Goal: Task Accomplishment & Management: Manage account settings

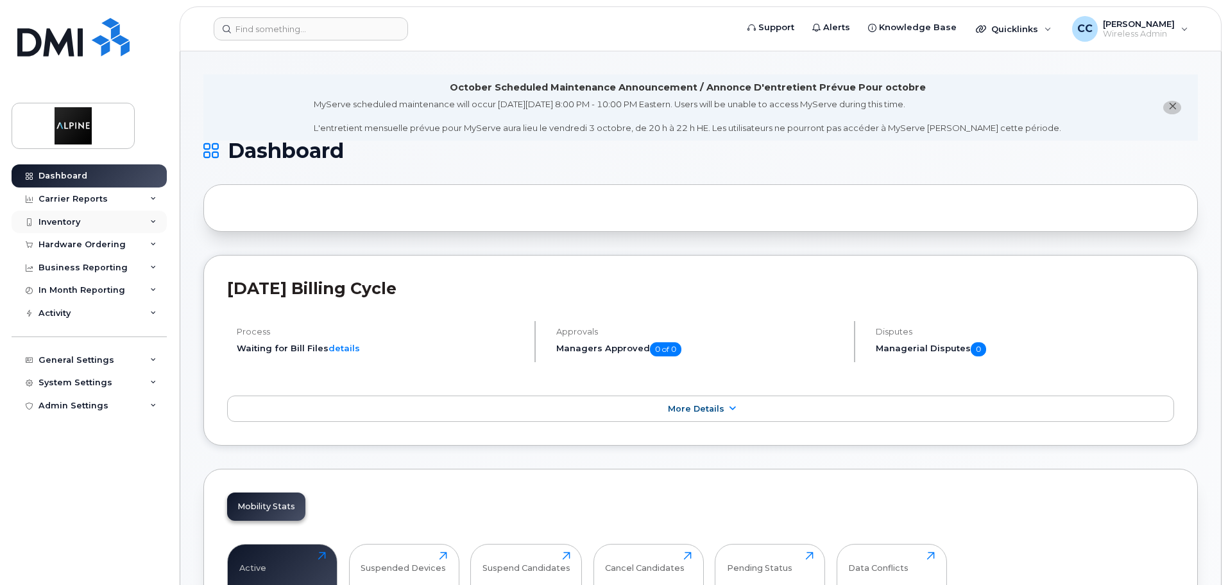
click at [130, 221] on div "Inventory" at bounding box center [89, 221] width 155 height 23
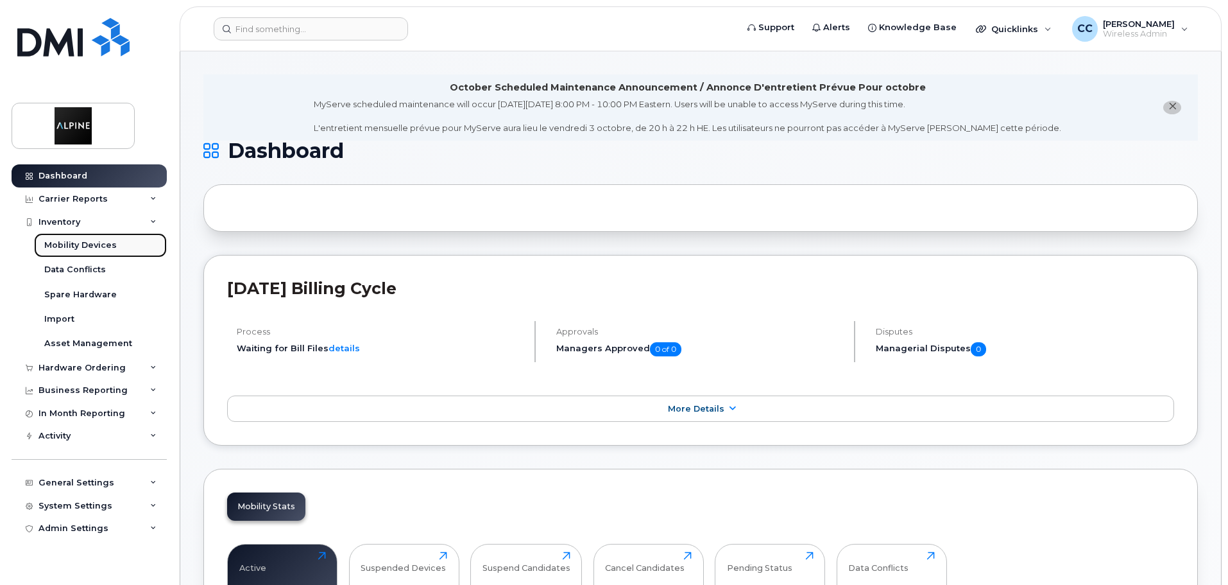
click at [110, 245] on div "Mobility Devices" at bounding box center [80, 245] width 73 height 12
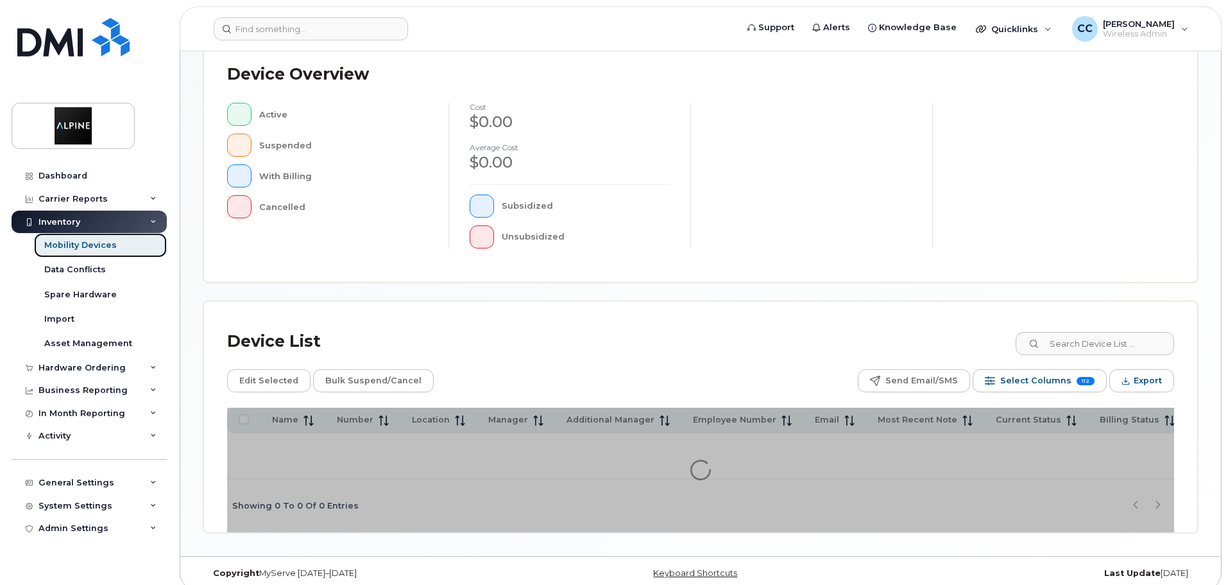
scroll to position [302, 0]
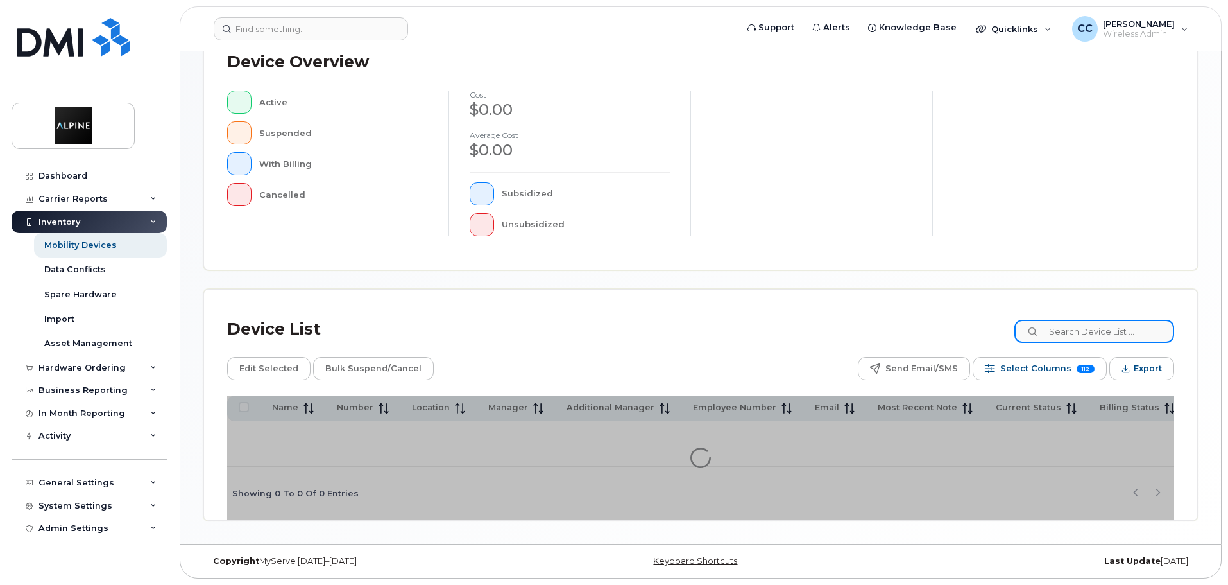
click at [1089, 320] on input at bounding box center [1095, 331] width 160 height 23
type input "supreet"
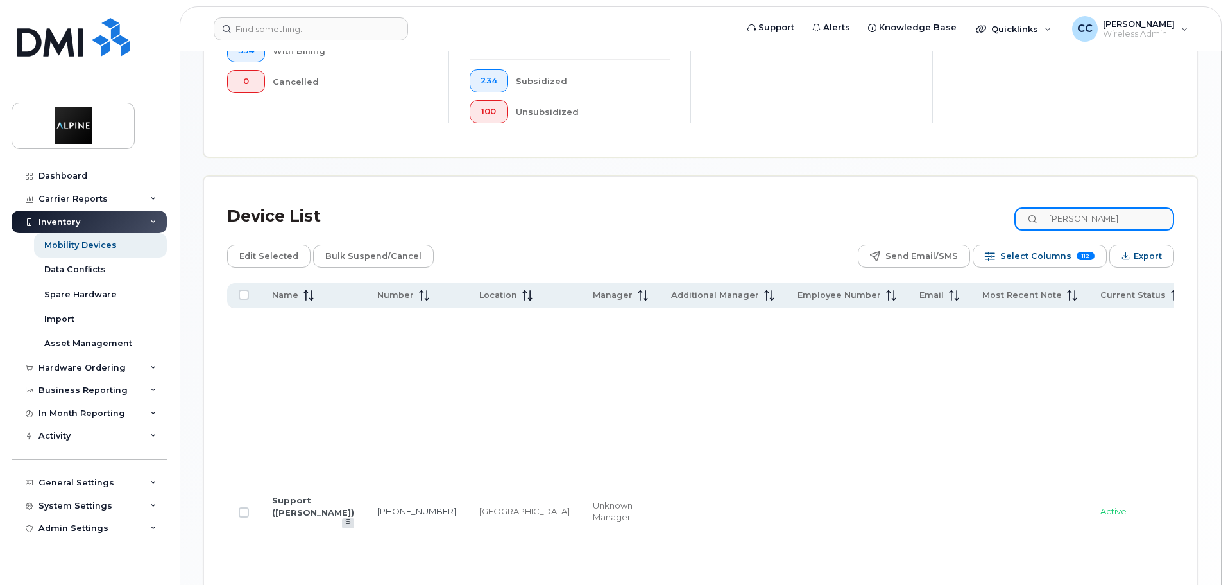
scroll to position [581, 0]
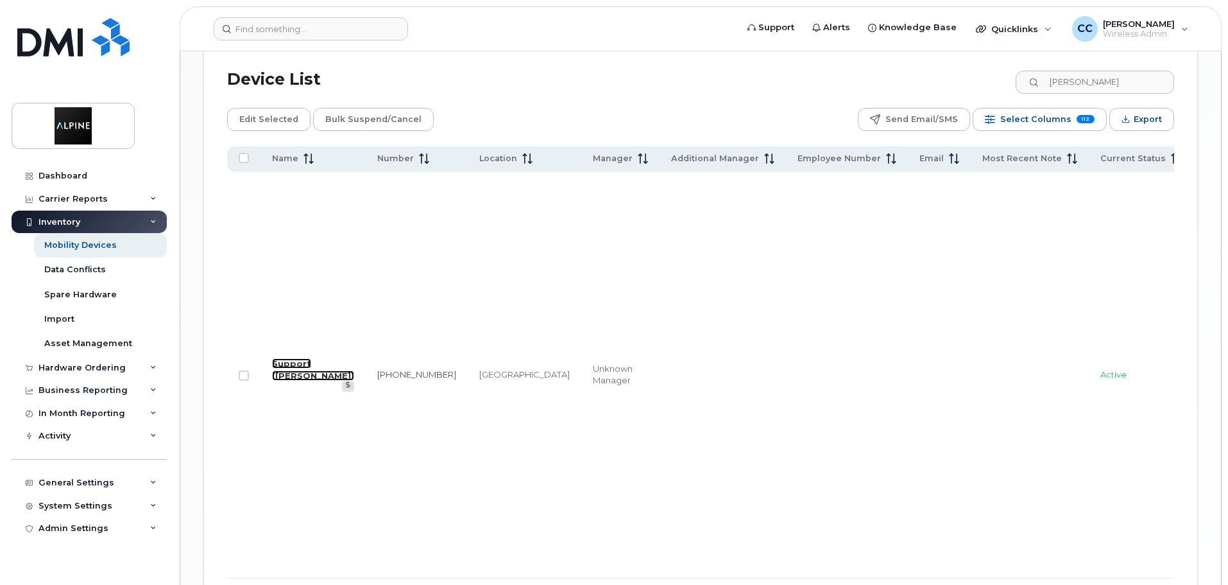
click at [288, 358] on link "Support (Supreet Dhillon)" at bounding box center [313, 369] width 82 height 22
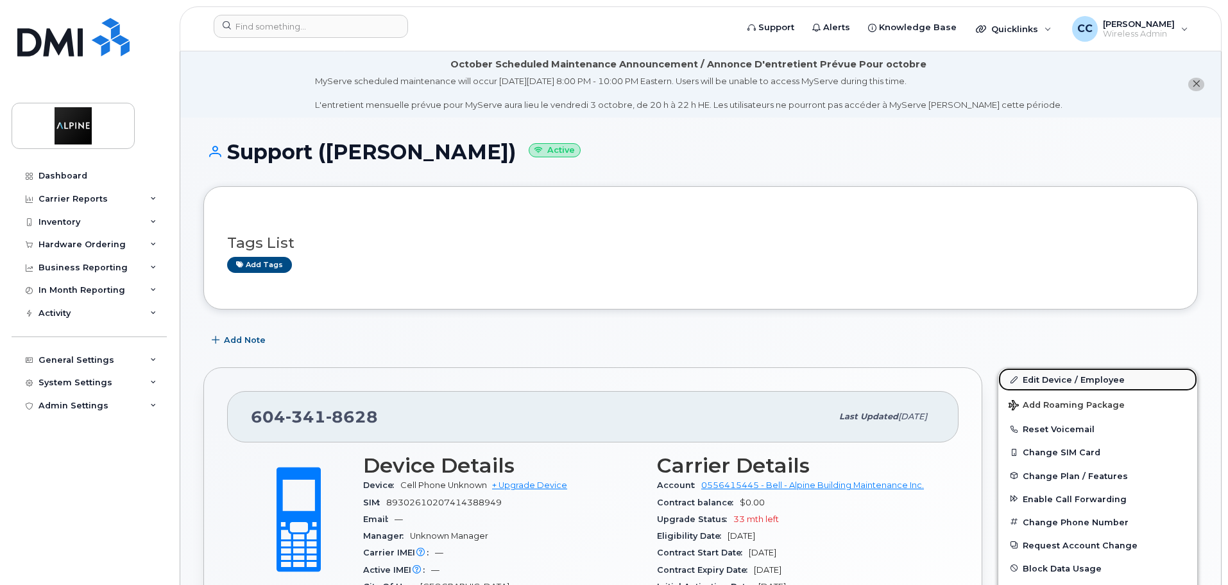
click at [1039, 375] on link "Edit Device / Employee" at bounding box center [1098, 379] width 199 height 23
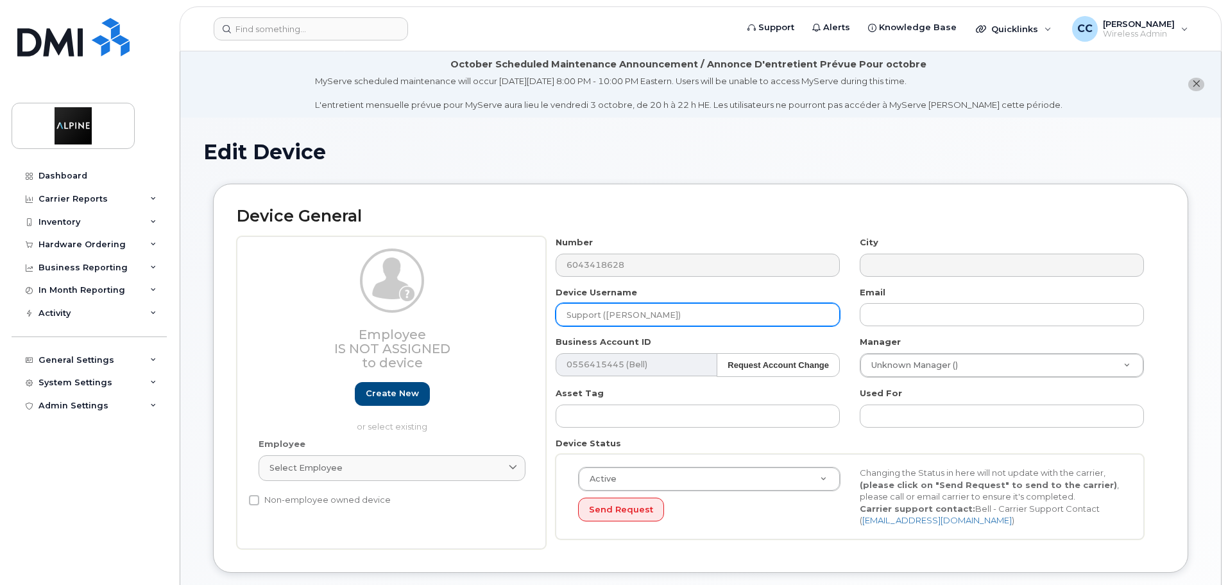
drag, startPoint x: 603, startPoint y: 314, endPoint x: 736, endPoint y: 316, distance: 133.5
click at [736, 316] on input "Support (Supreet Dhillon)" at bounding box center [698, 314] width 284 height 23
click at [605, 316] on input "Support ([PERSON_NAME][DEMOGRAPHIC_DATA])" at bounding box center [698, 314] width 284 height 23
click at [669, 314] on input "Support Aastha Jain)" at bounding box center [698, 314] width 284 height 23
click at [603, 314] on input "Support Aastha Jain" at bounding box center [698, 314] width 284 height 23
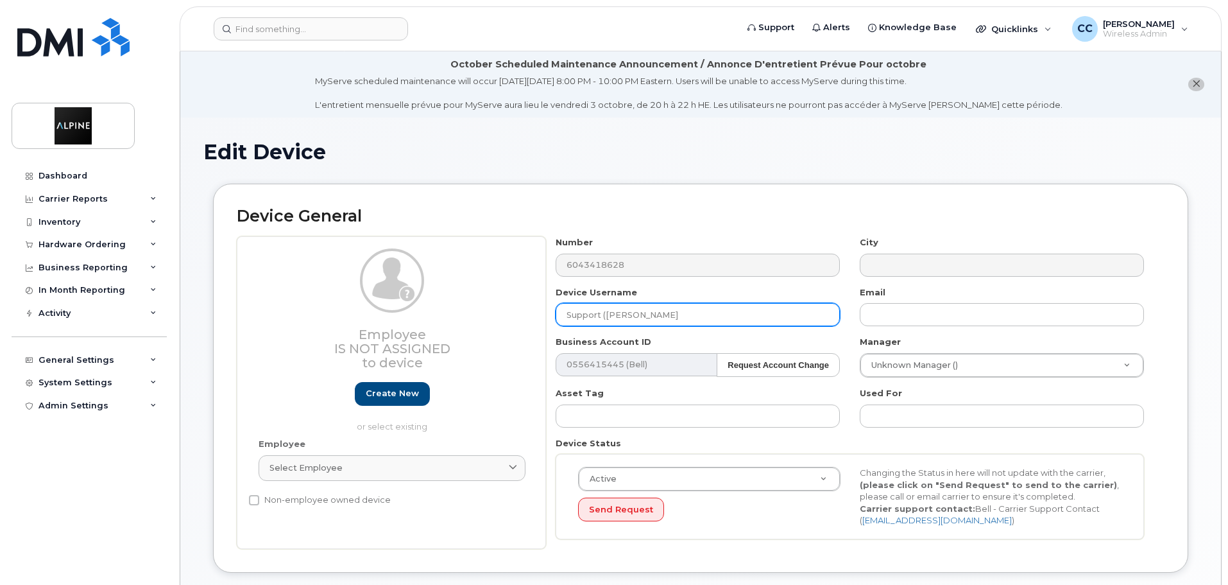
click at [665, 316] on input "Support (Aastha Jain" at bounding box center [698, 314] width 284 height 23
type input "Support ([PERSON_NAME][DEMOGRAPHIC_DATA])"
click at [837, 390] on div "Asset Tag" at bounding box center [698, 407] width 304 height 40
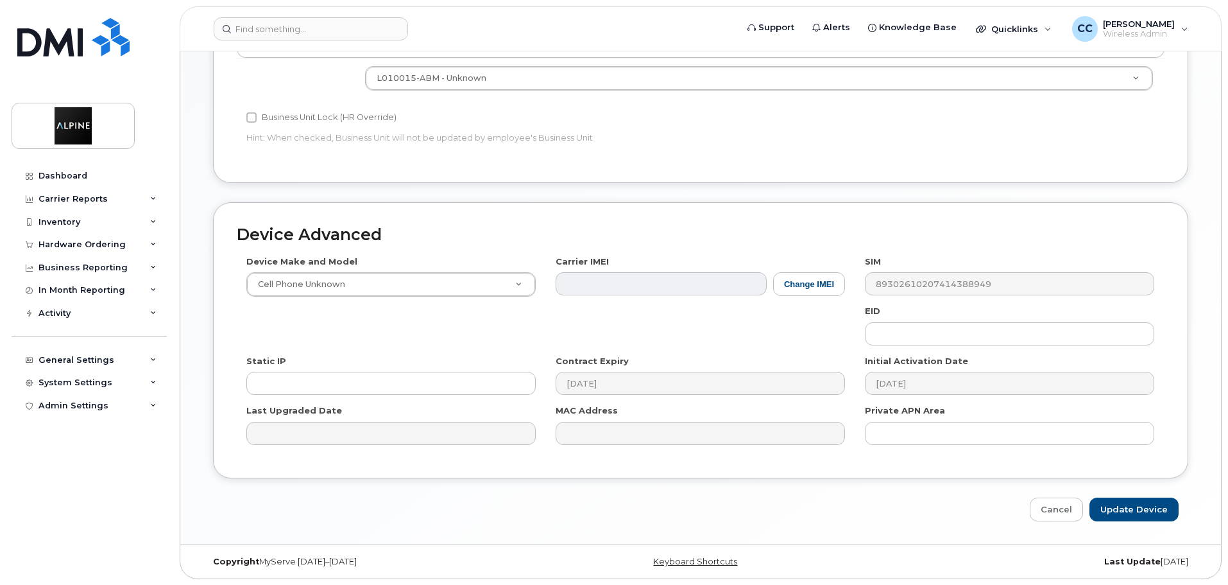
scroll to position [611, 0]
click at [1113, 503] on input "Update Device" at bounding box center [1134, 509] width 89 height 24
type input "Saving..."
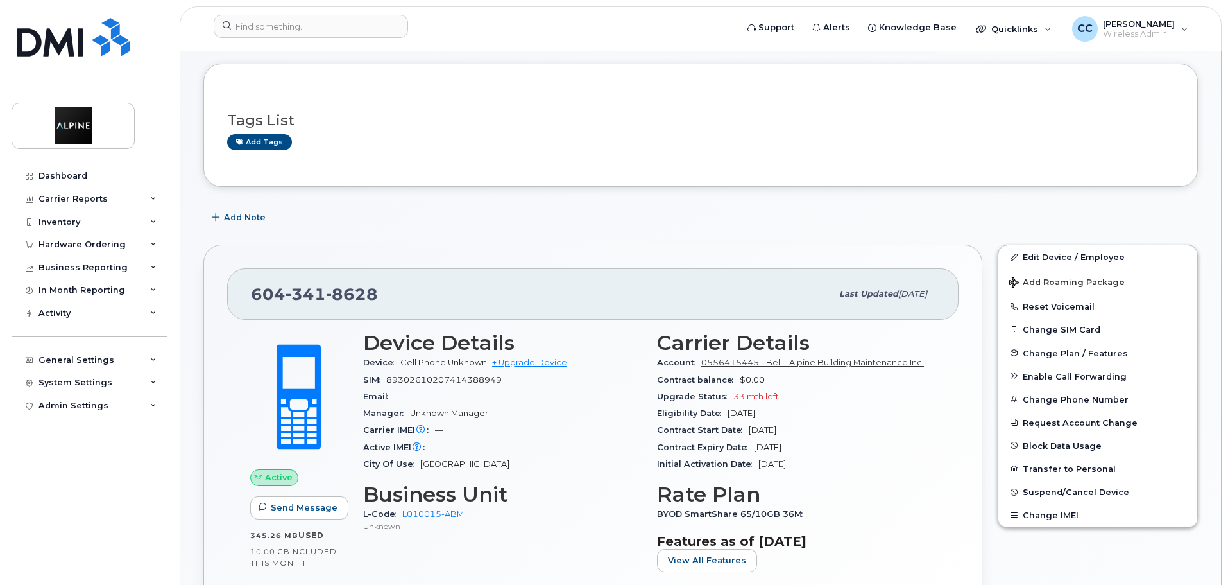
scroll to position [128, 0]
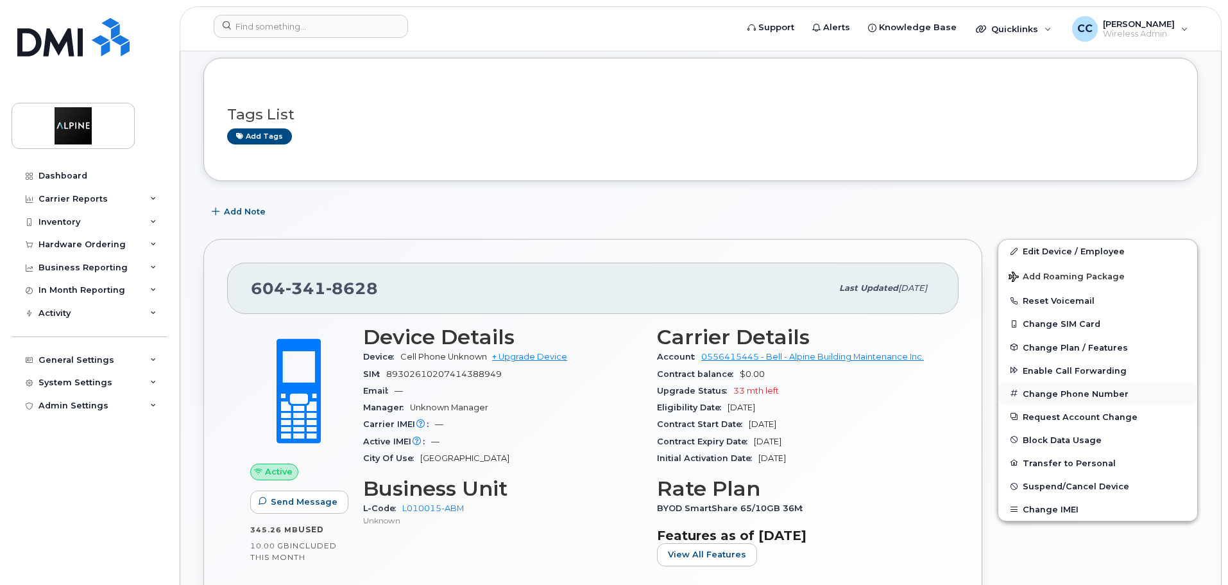
click at [1091, 393] on button "Change Phone Number" at bounding box center [1098, 393] width 199 height 23
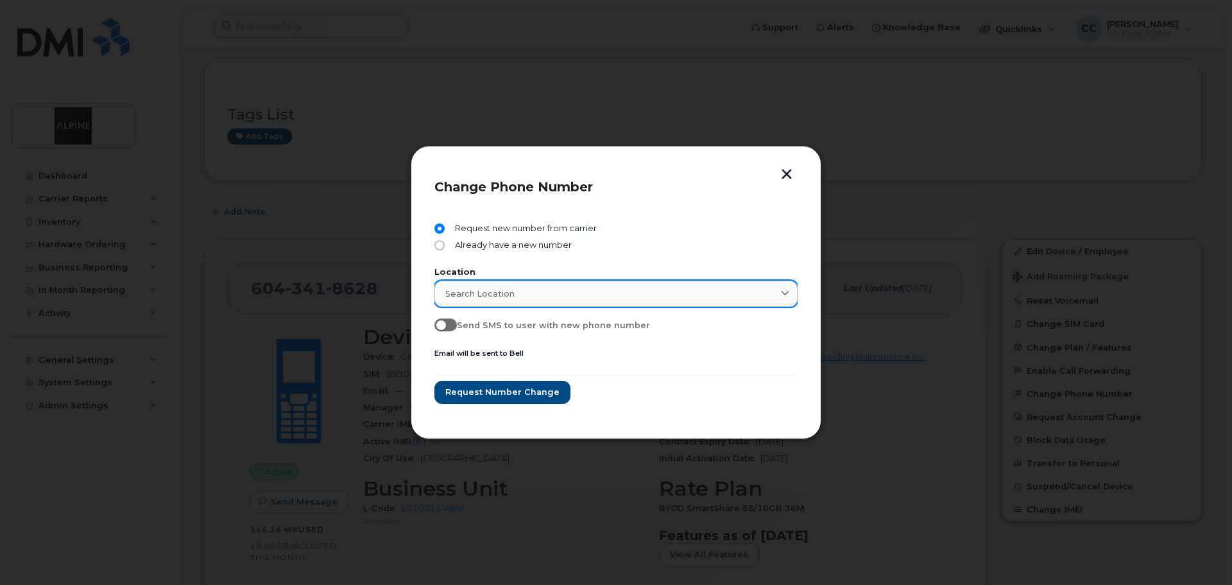
click at [517, 293] on div "Search location" at bounding box center [615, 293] width 341 height 12
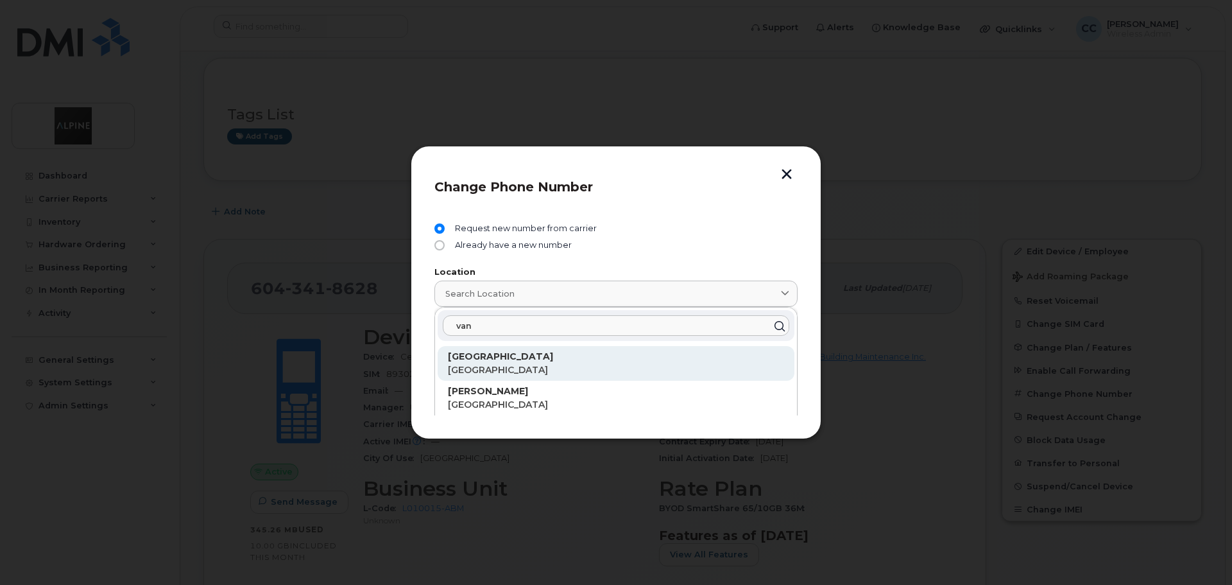
type input "van"
click at [534, 361] on p "[GEOGRAPHIC_DATA]" at bounding box center [616, 356] width 336 height 13
type input "[GEOGRAPHIC_DATA]"
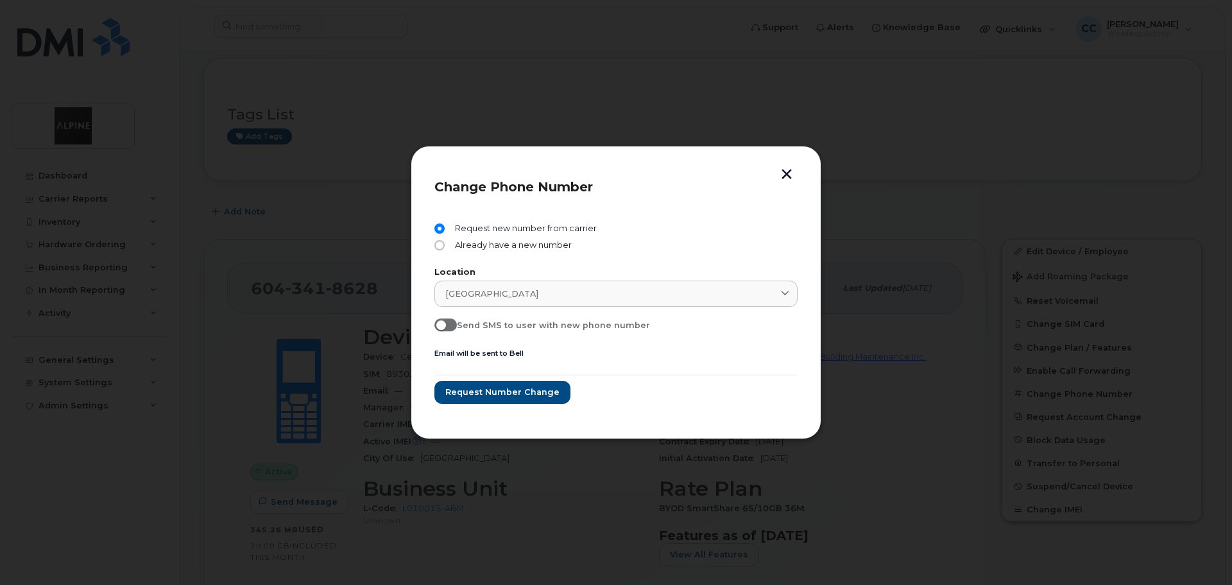
click at [562, 347] on form "Request new number from carrier Already have a new number Location [GEOGRAPHIC_…" at bounding box center [615, 313] width 363 height 180
click at [518, 392] on span "Request number change" at bounding box center [502, 392] width 114 height 12
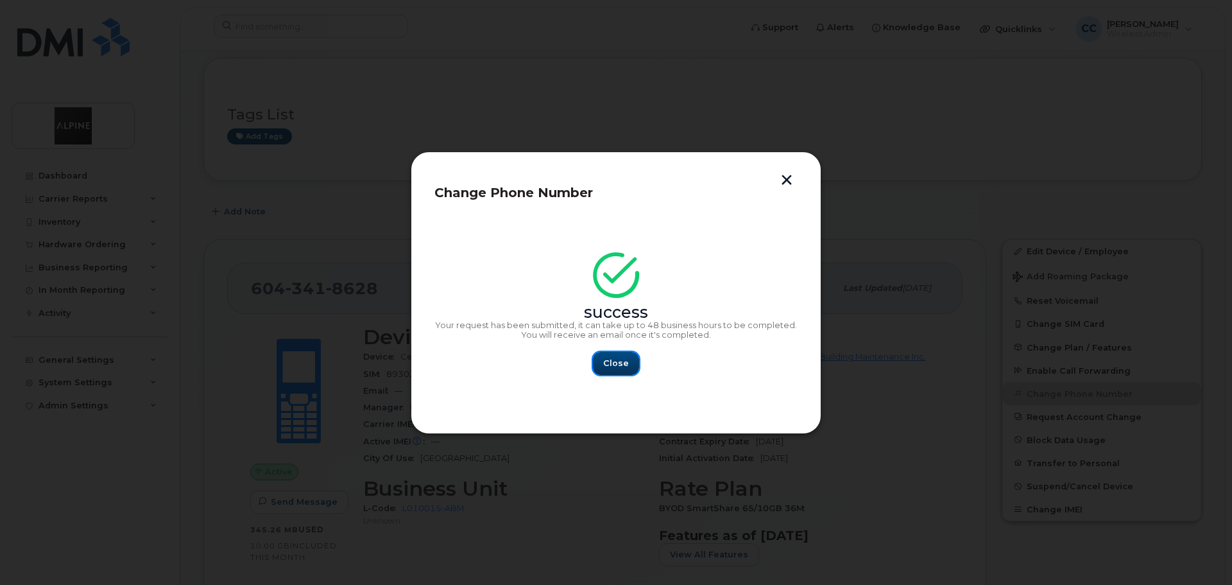
click at [626, 360] on span "Close" at bounding box center [616, 363] width 26 height 12
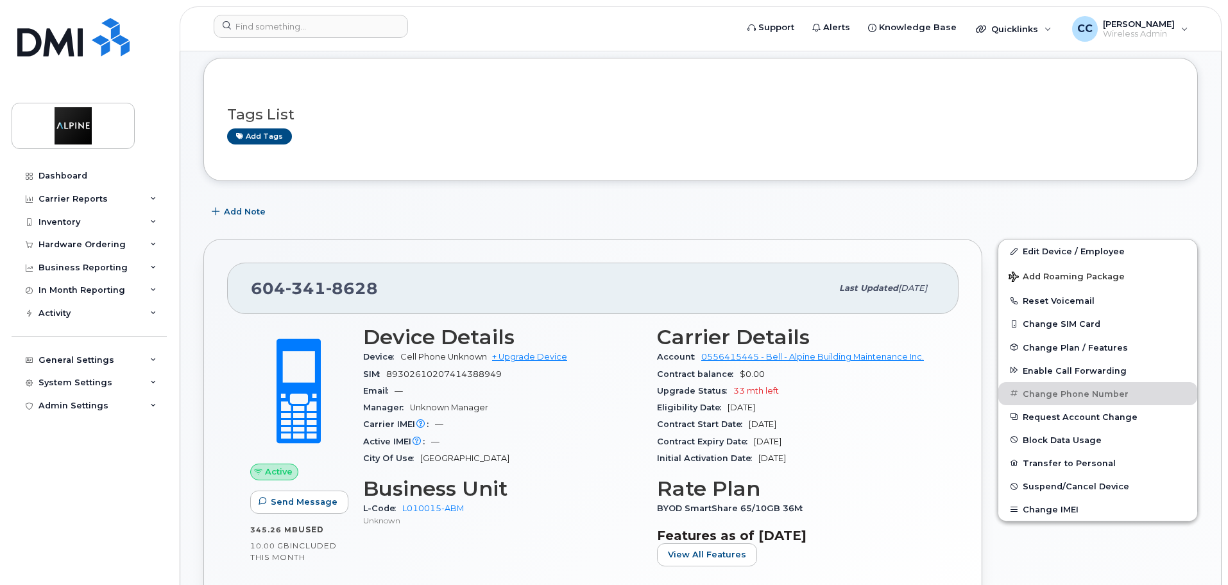
click at [558, 247] on div "[PHONE_NUMBER] Last updated [DATE] Active Send Message 345.26 MB  used 10.00 GB…" at bounding box center [592, 448] width 779 height 419
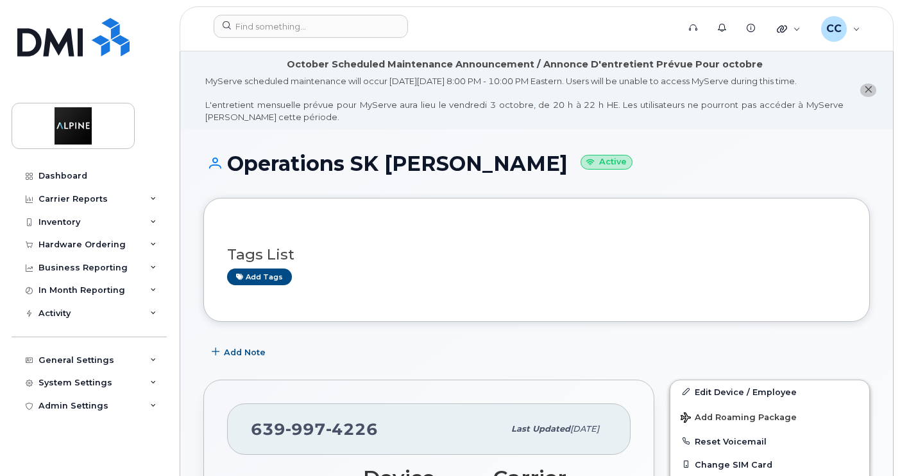
scroll to position [321, 0]
